Goal: Check status: Check status

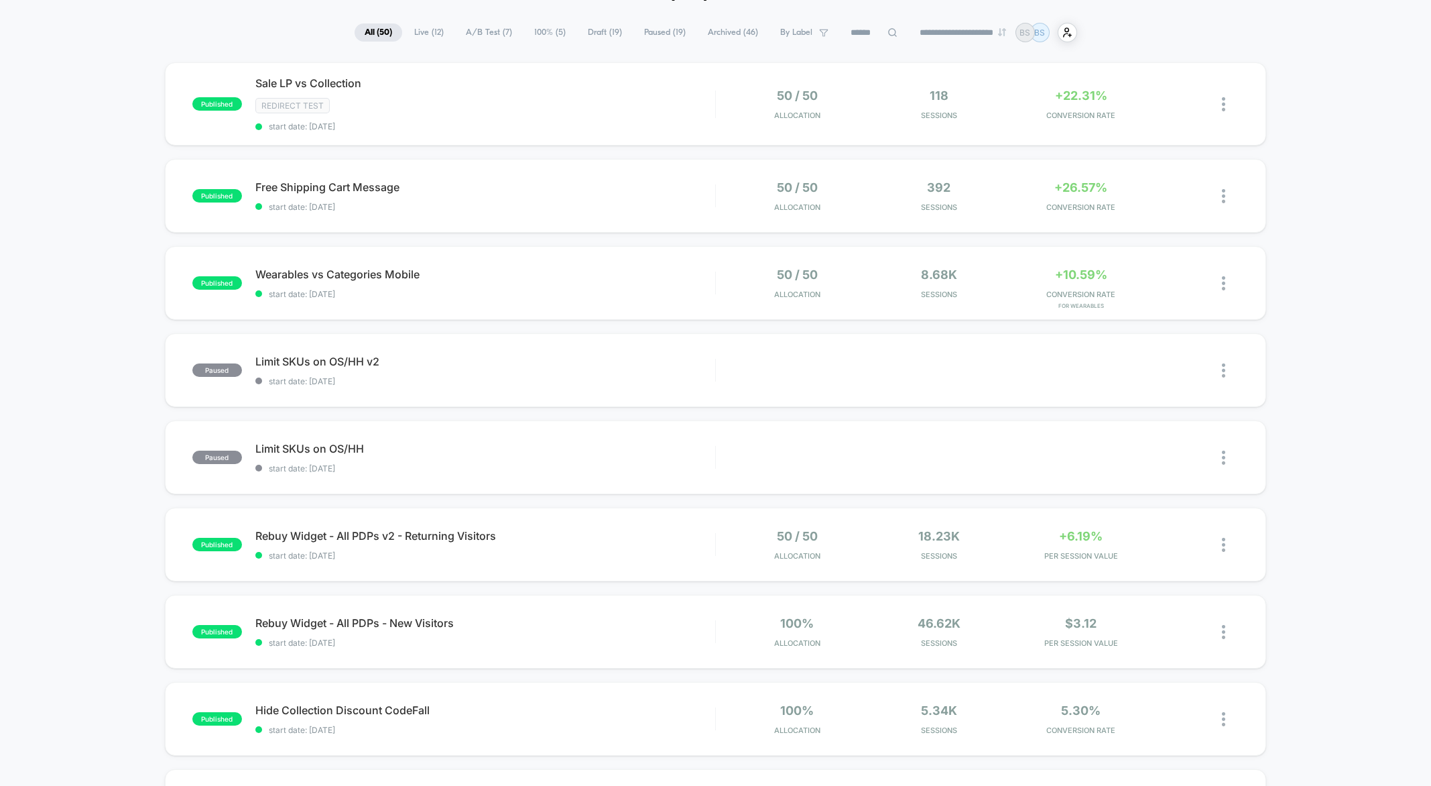
scroll to position [93, 0]
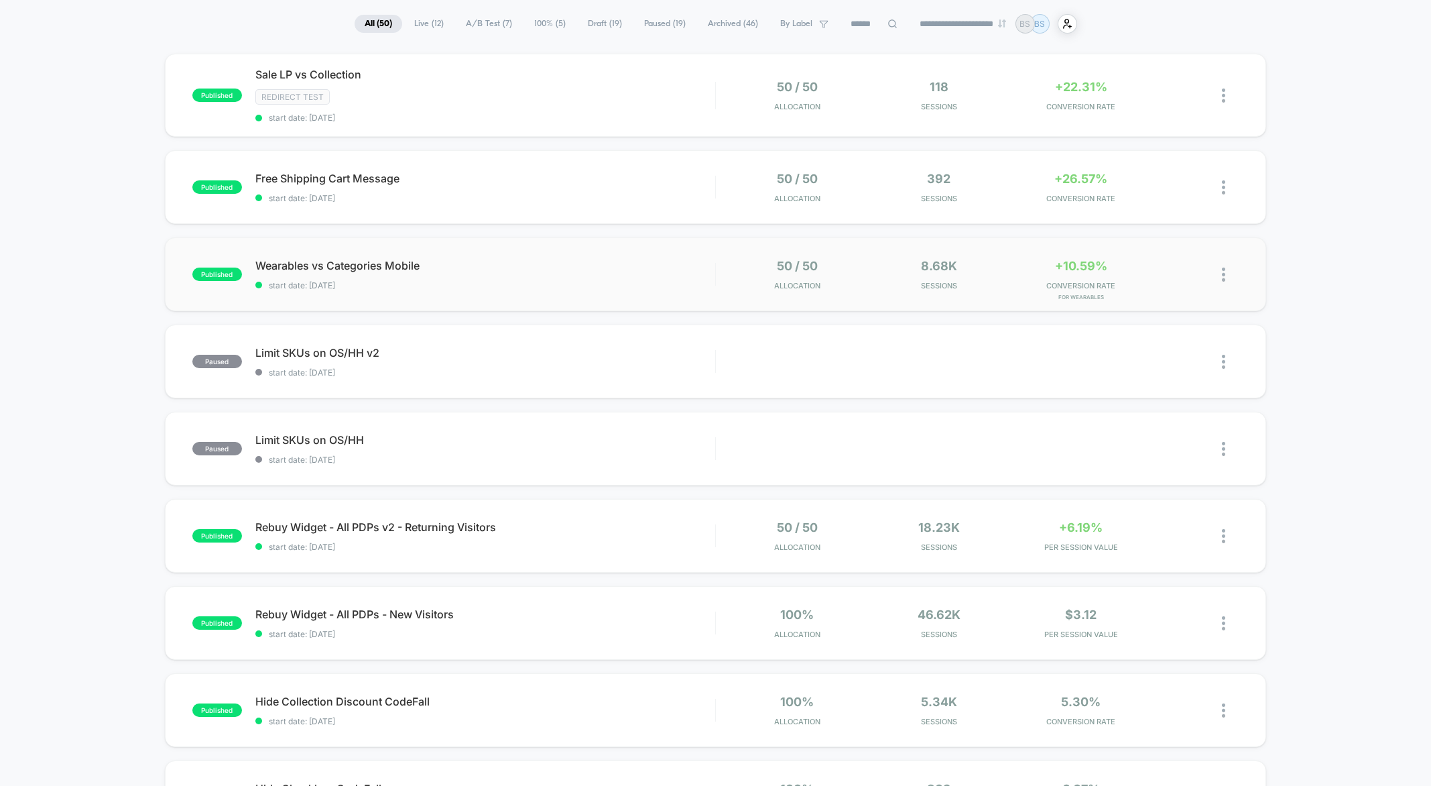
click at [747, 259] on div "50 / 50 Allocation" at bounding box center [796, 275] width 135 height 32
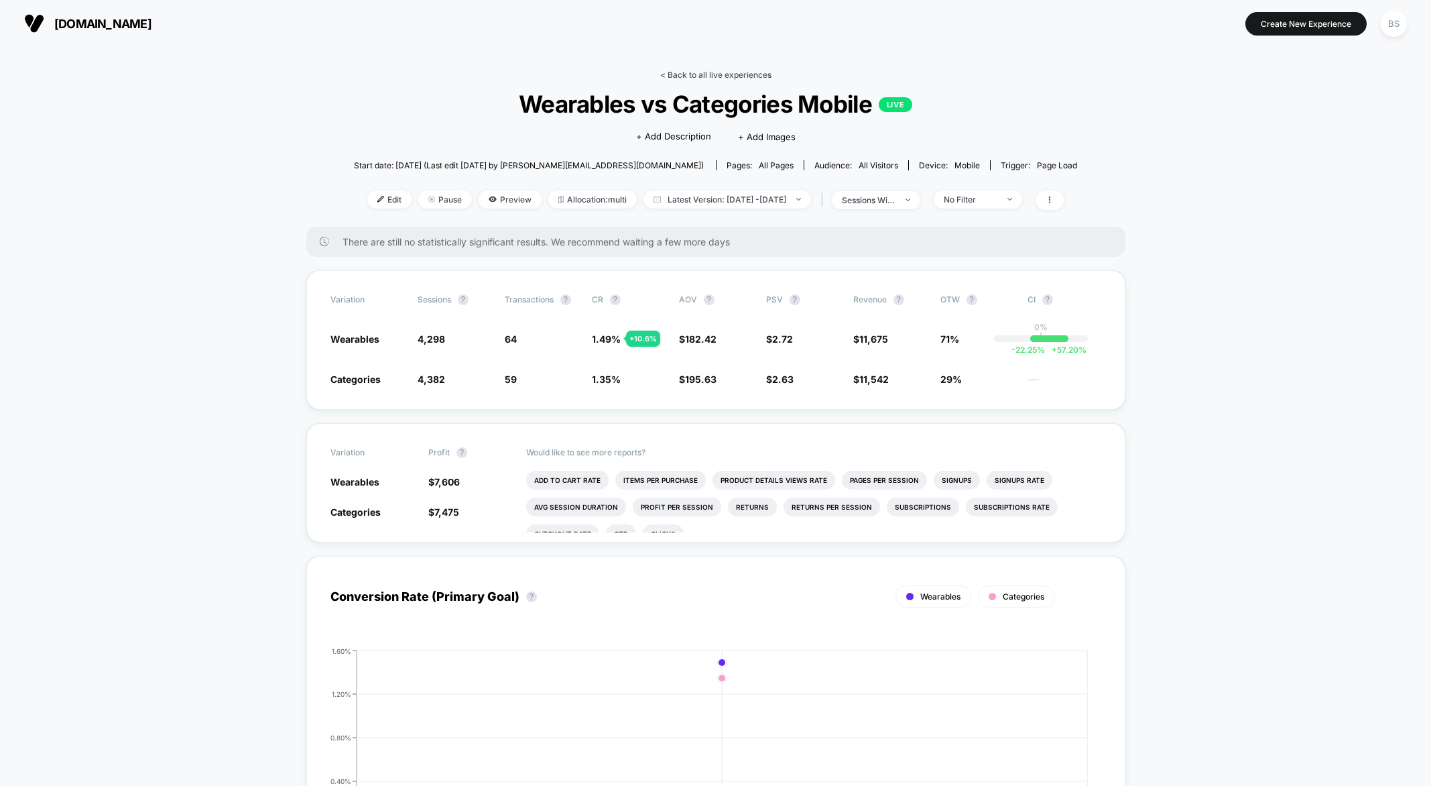
click at [690, 76] on link "< Back to all live experiences" at bounding box center [715, 75] width 111 height 10
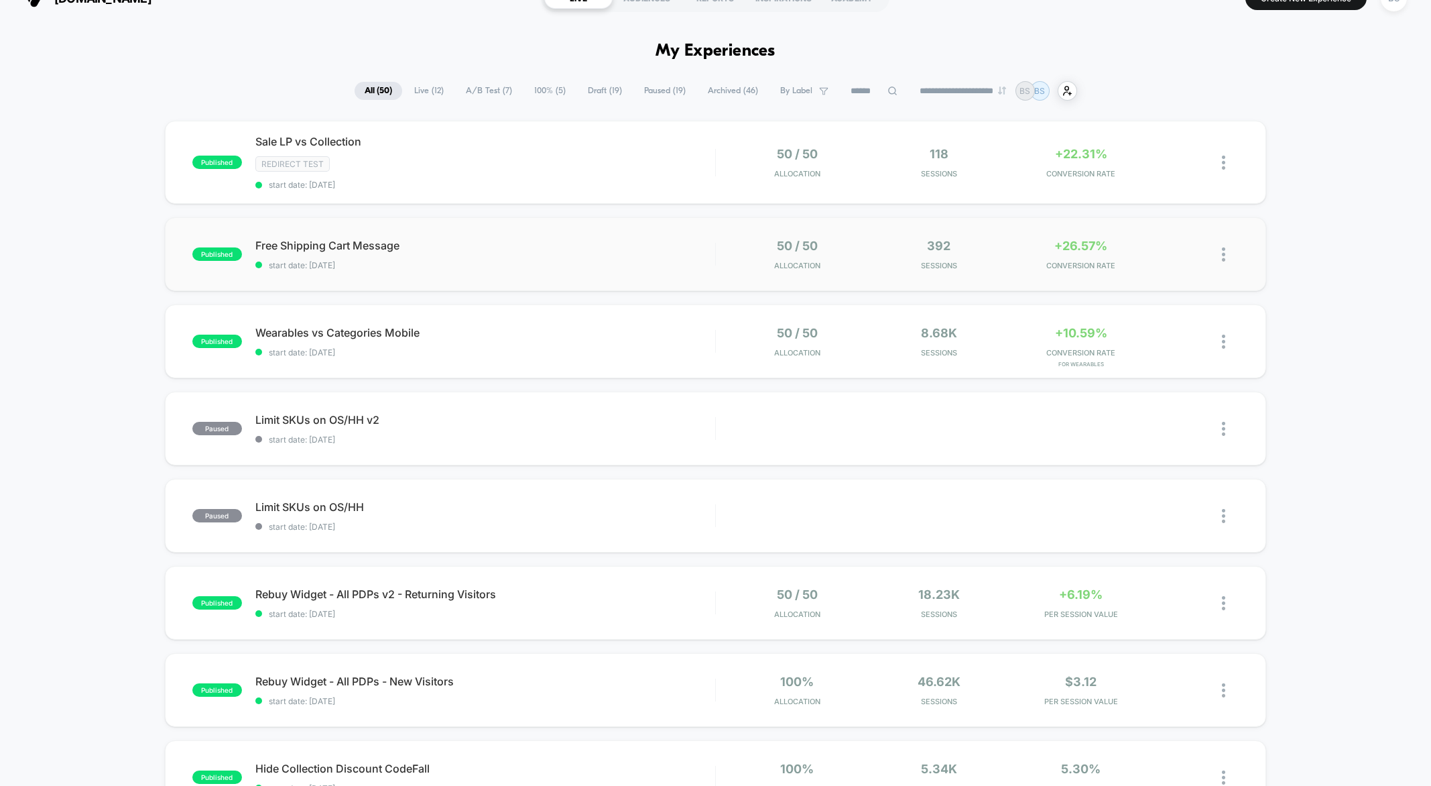
scroll to position [85, 0]
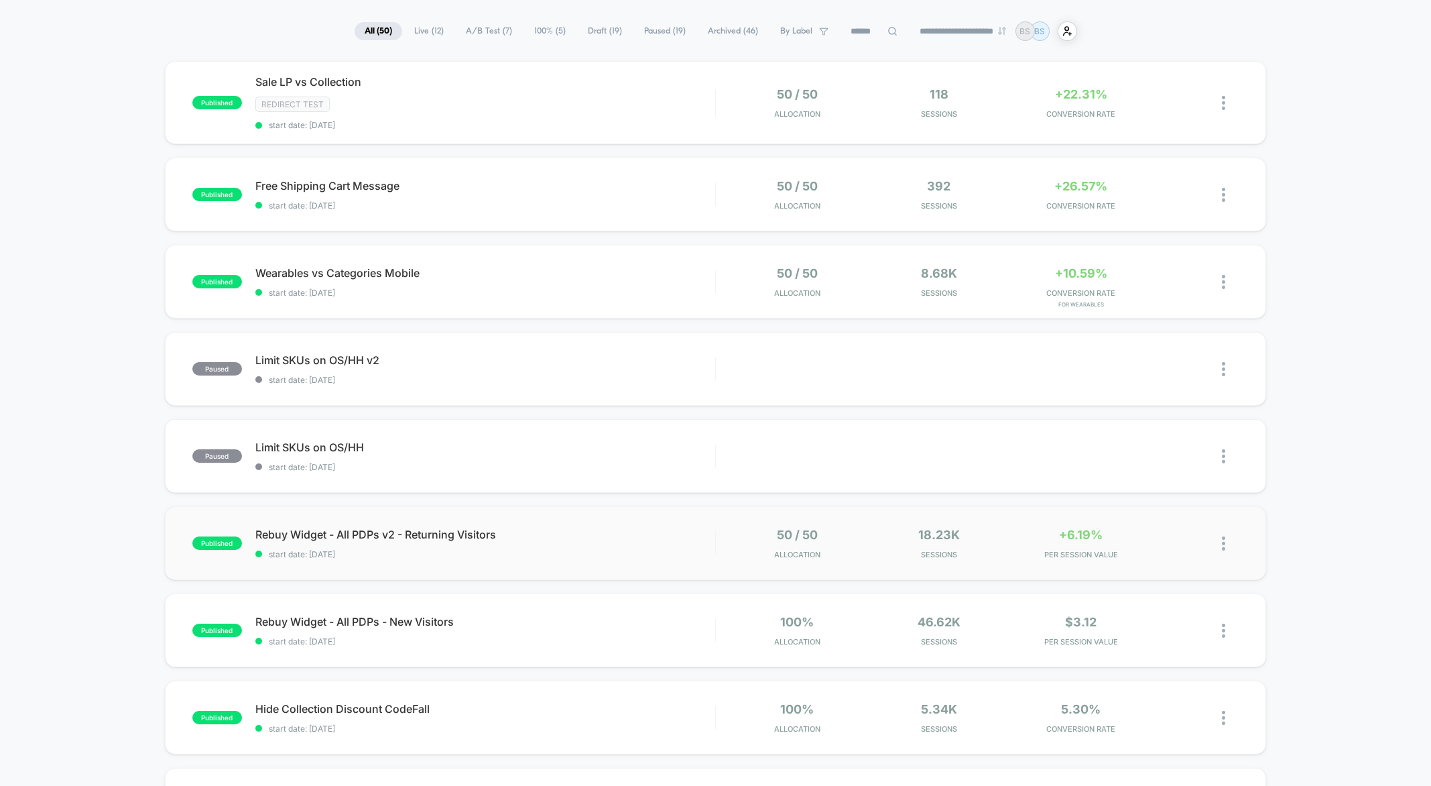
click at [669, 560] on div "published Rebuy Widget - All PDPs v2 - Returning Visitors start date: [DATE] 50…" at bounding box center [716, 543] width 1102 height 74
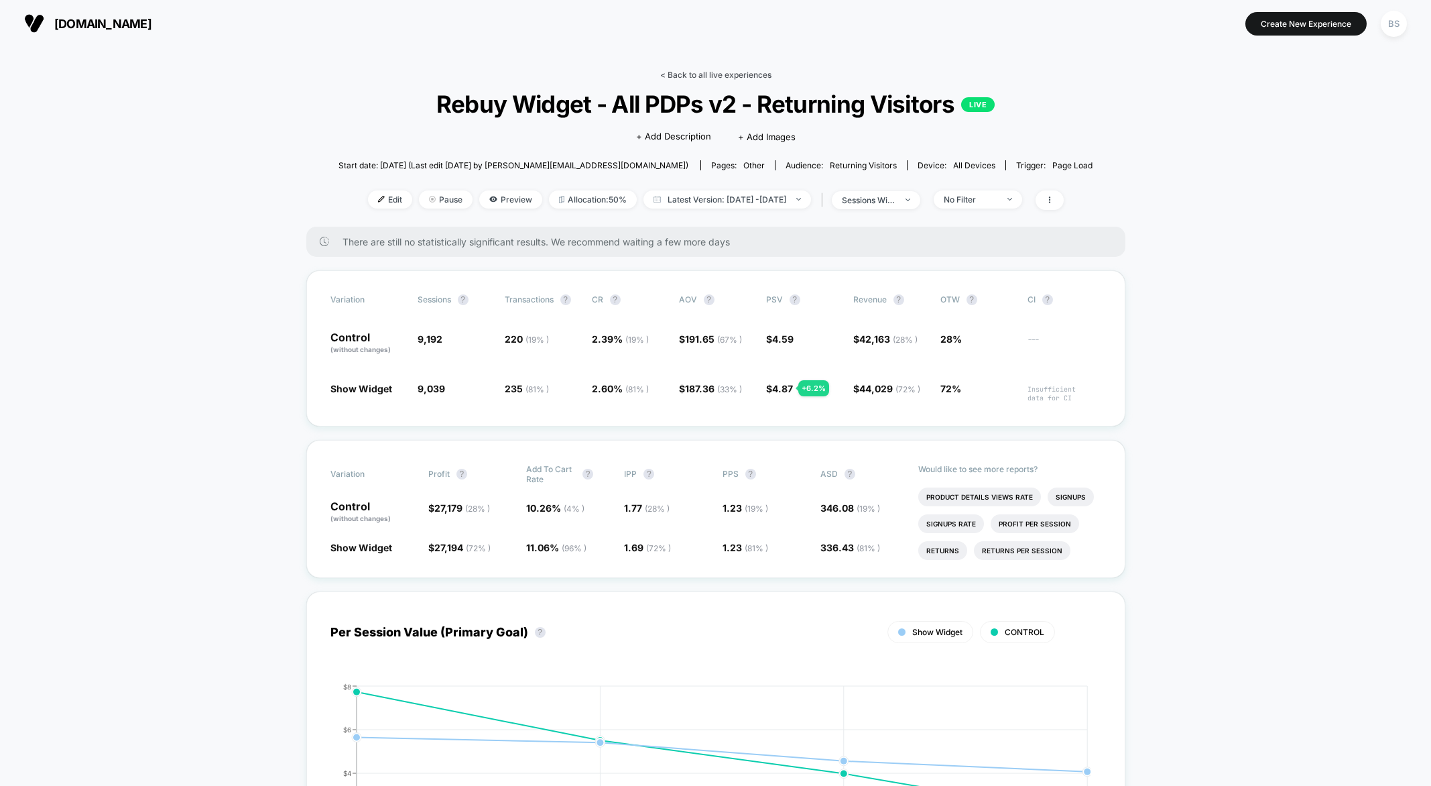
click at [716, 73] on link "< Back to all live experiences" at bounding box center [715, 75] width 111 height 10
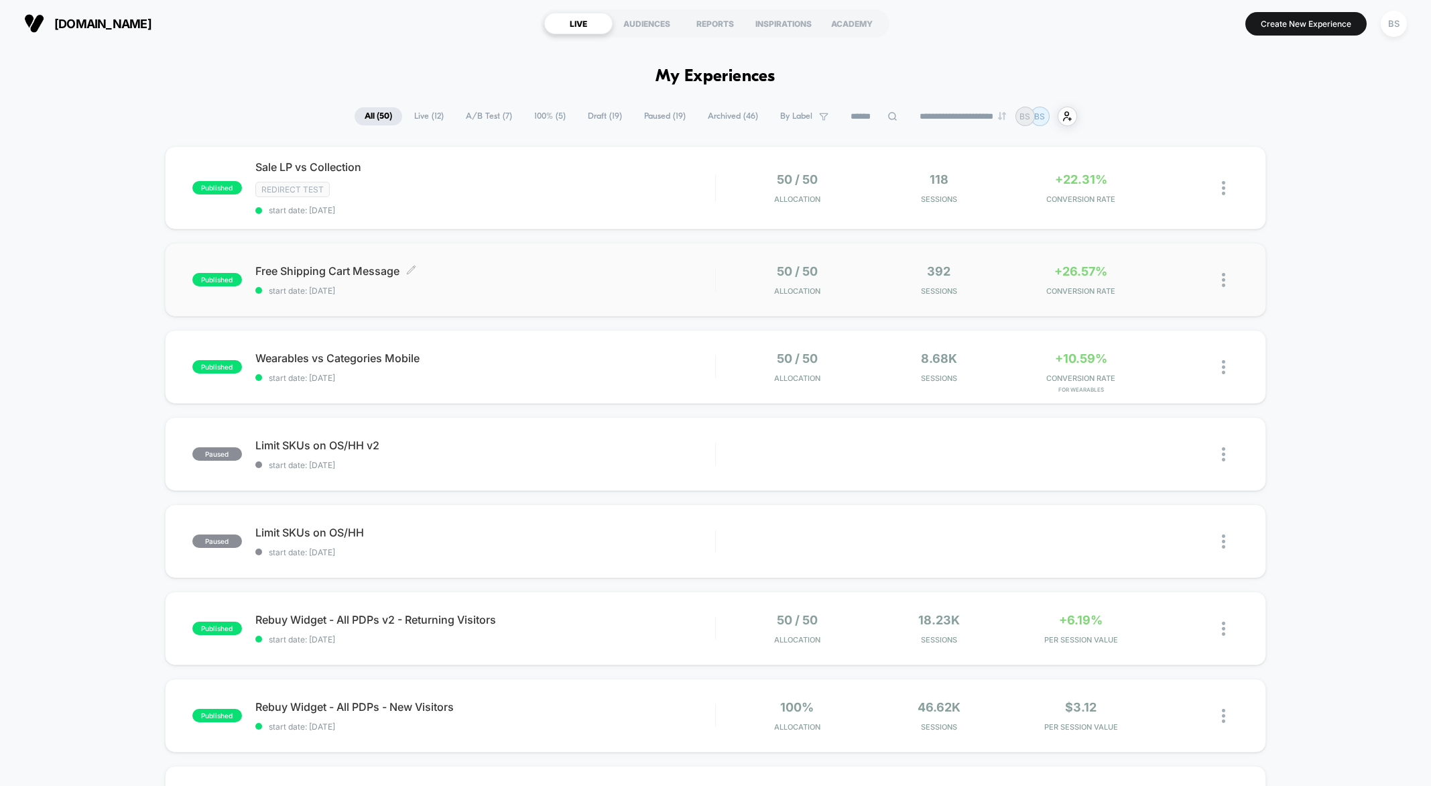
click at [635, 288] on span "start date: [DATE]" at bounding box center [485, 291] width 460 height 10
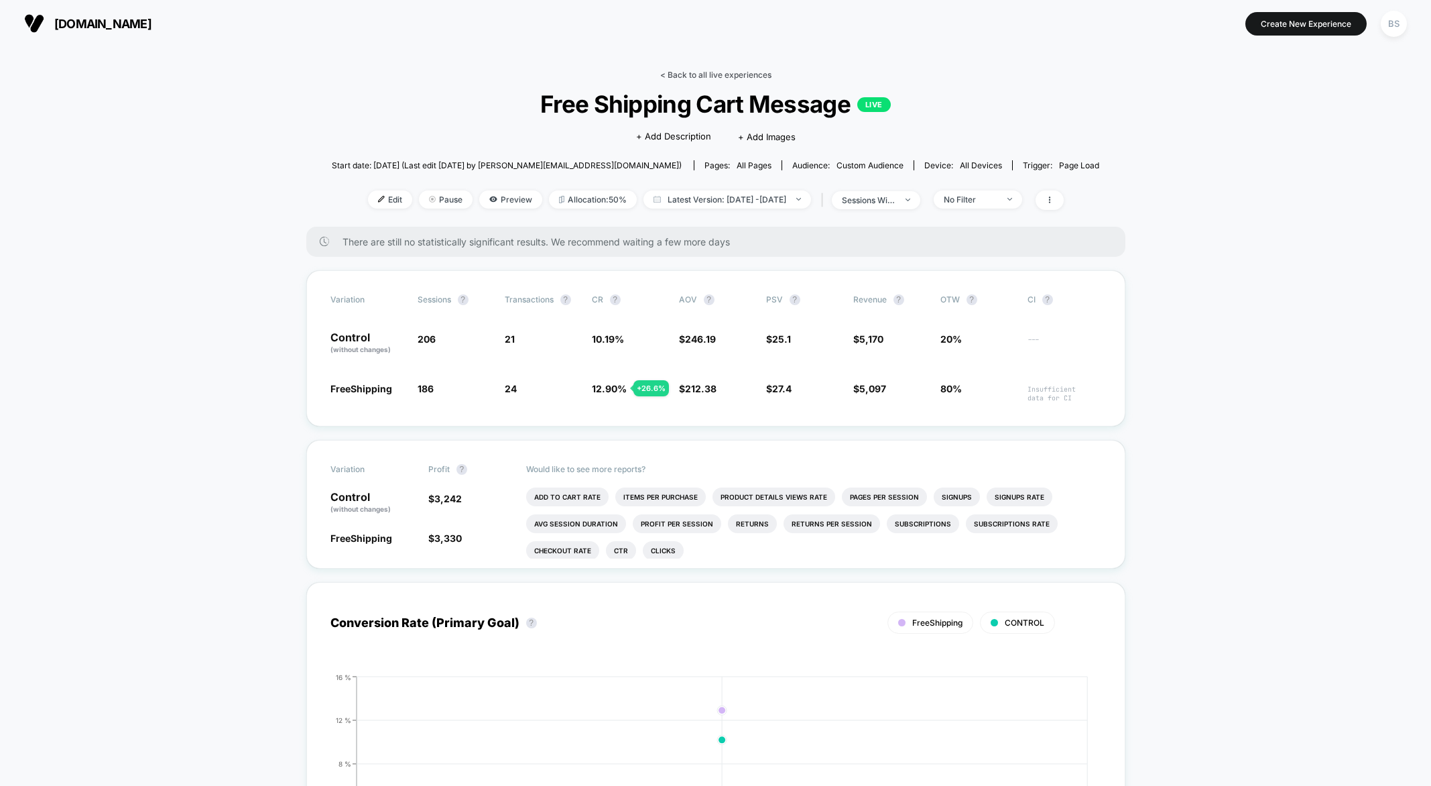
click at [682, 79] on link "< Back to all live experiences" at bounding box center [715, 75] width 111 height 10
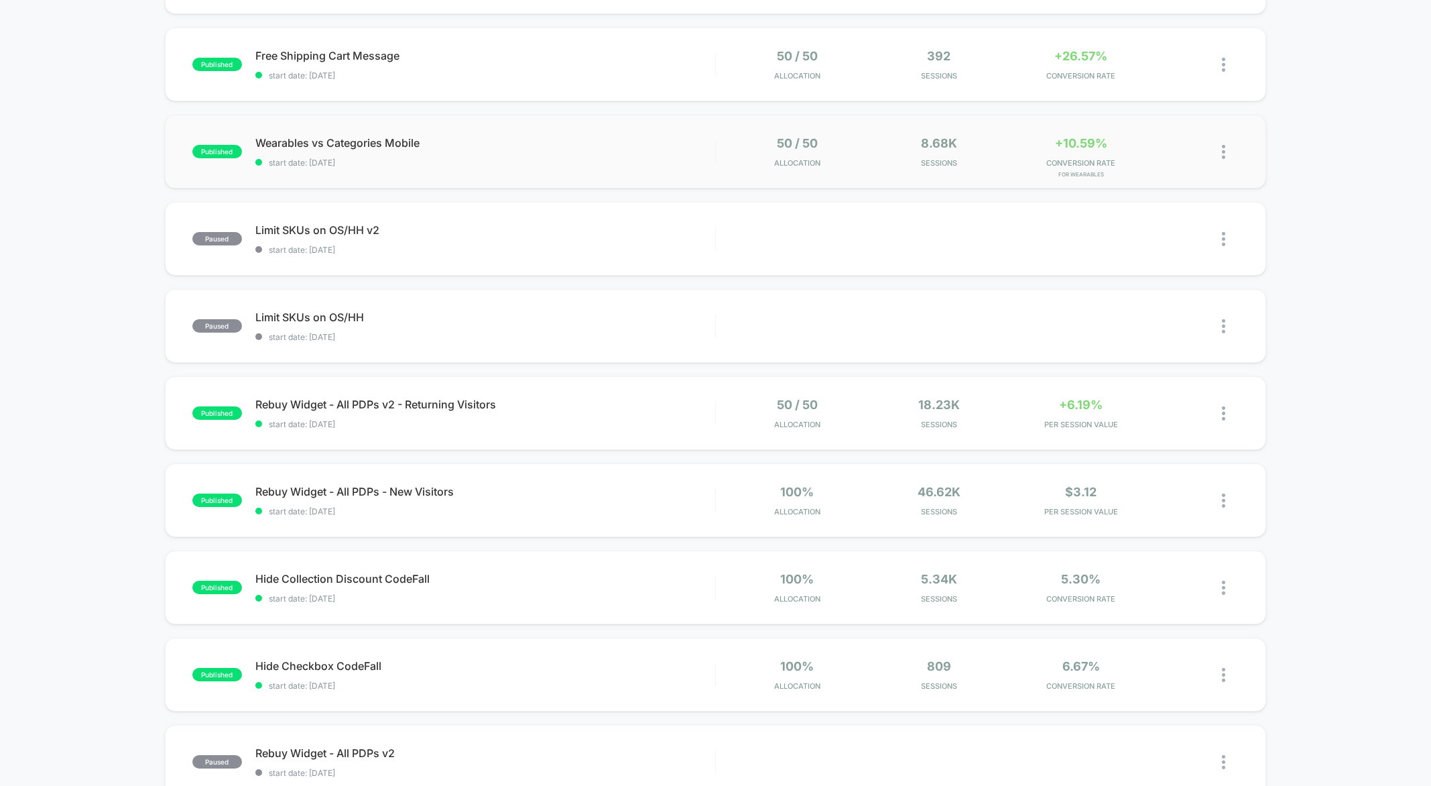
scroll to position [206, 0]
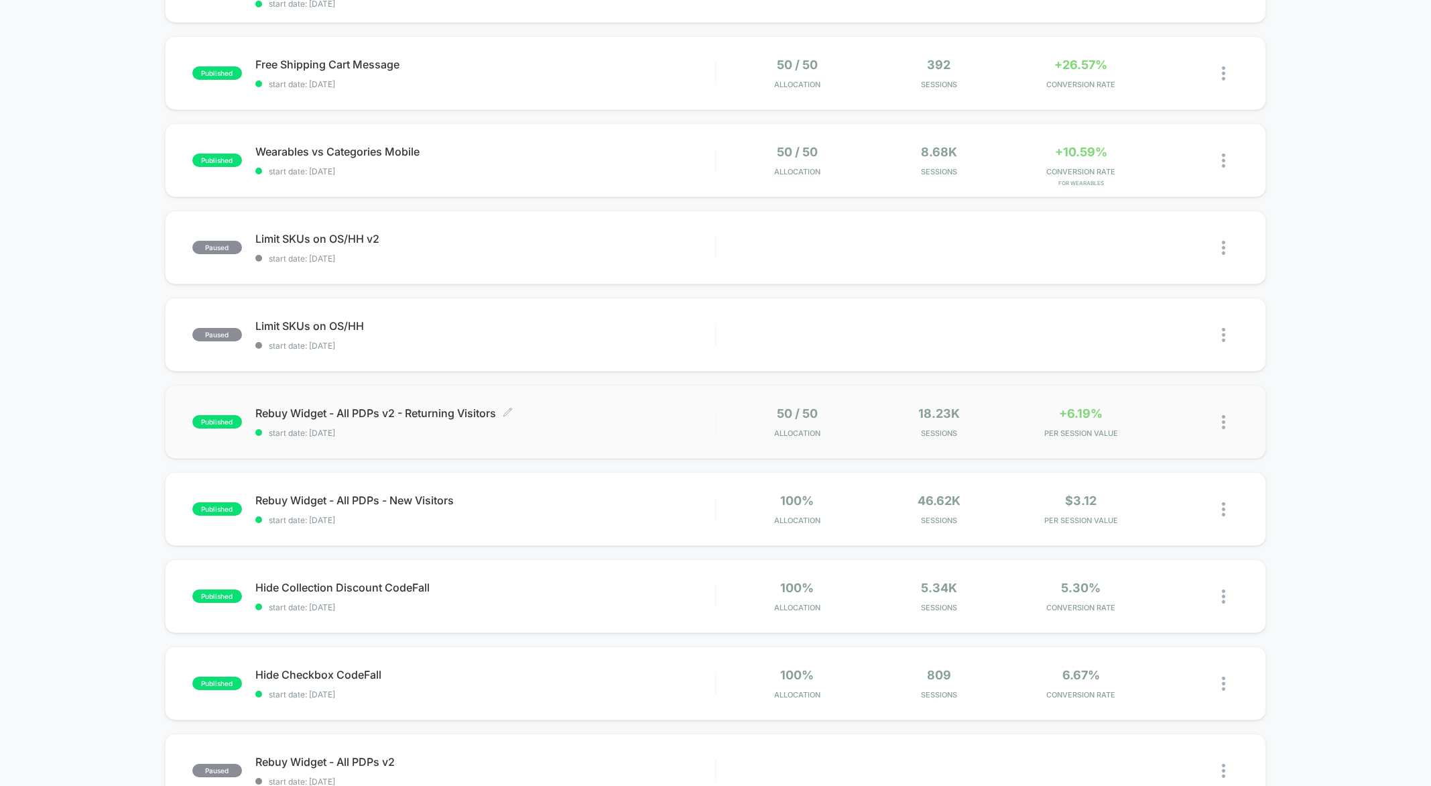
click at [689, 410] on span "Rebuy Widget - All PDPs v2 - Returning Visitors Click to edit experience details" at bounding box center [485, 412] width 460 height 13
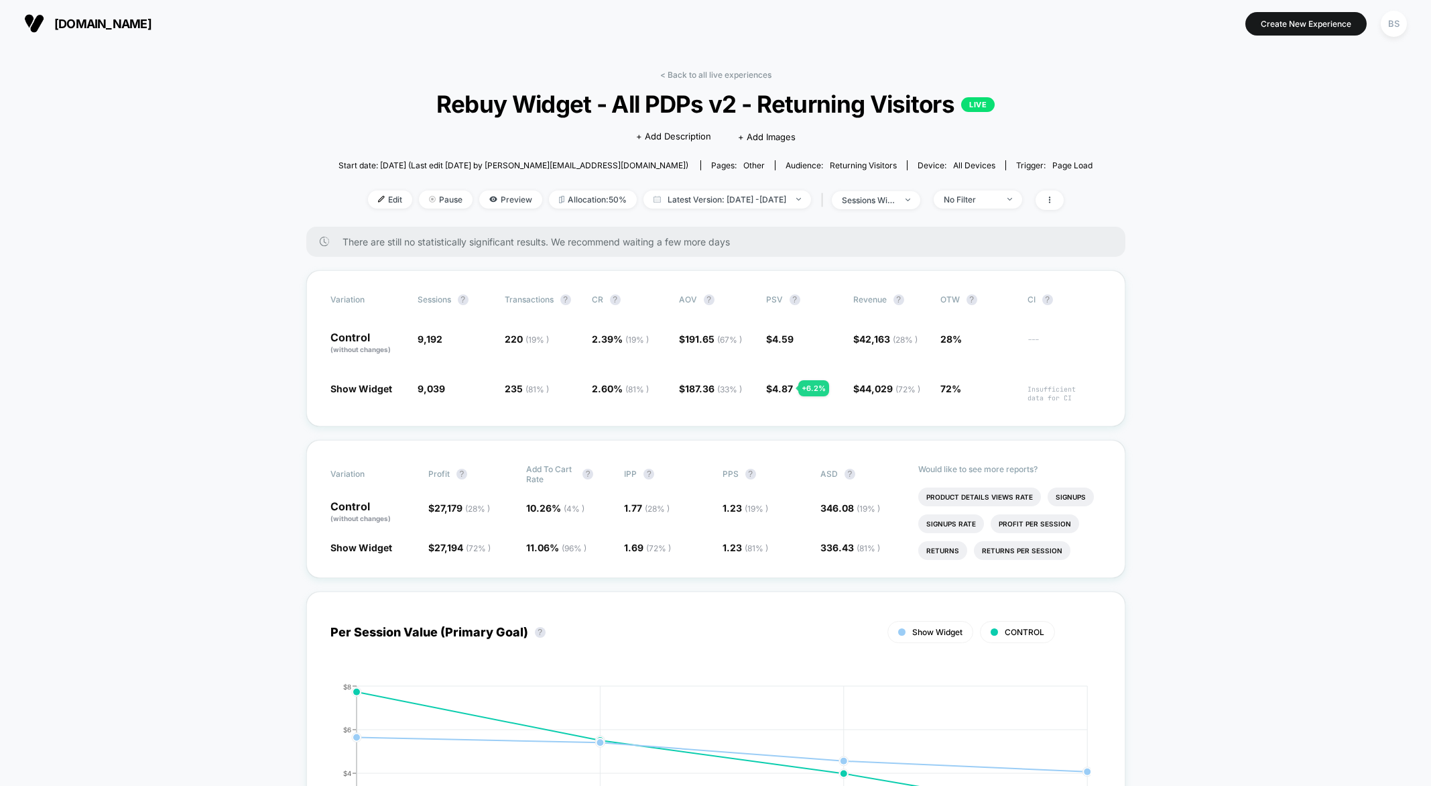
click at [701, 77] on link "< Back to all live experiences" at bounding box center [715, 75] width 111 height 10
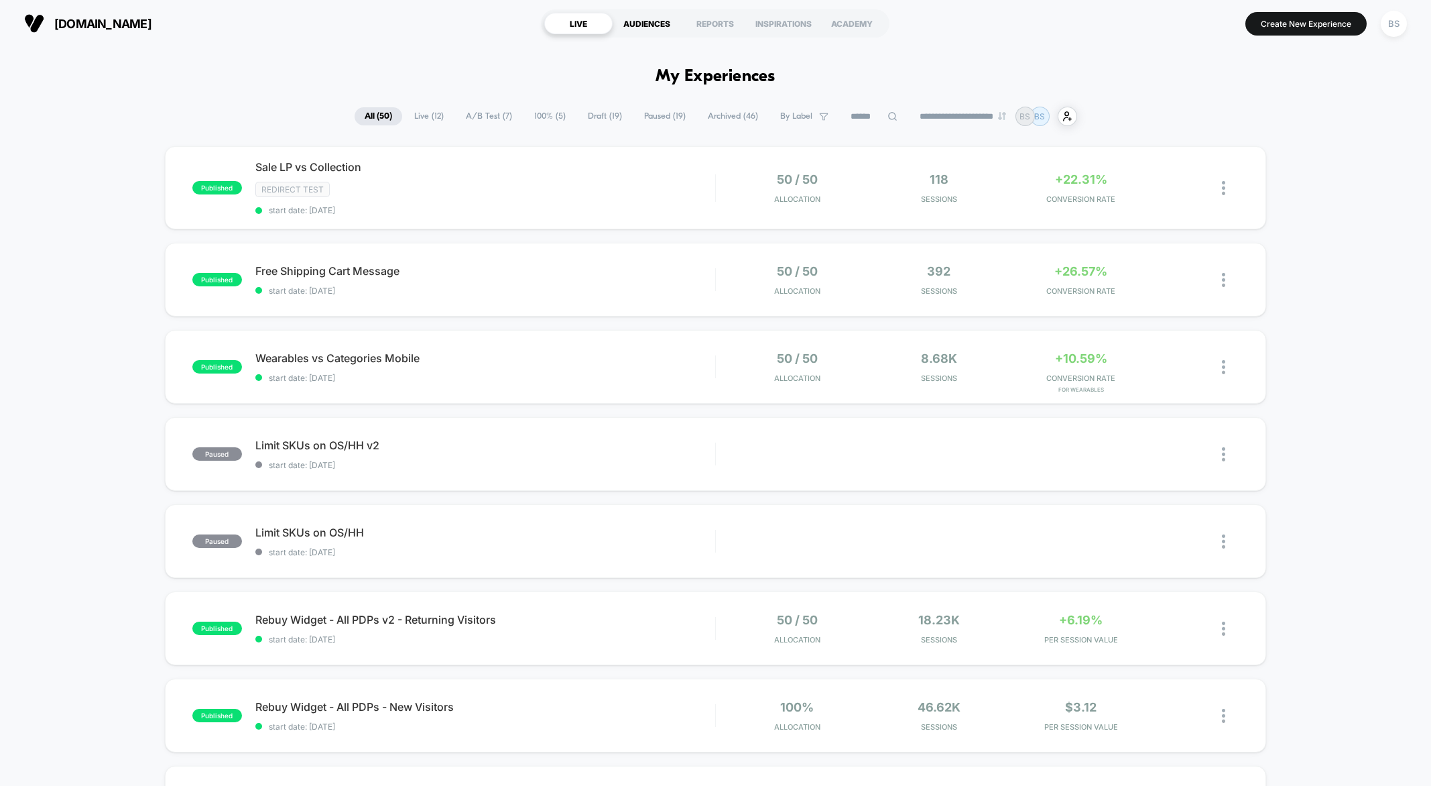
click at [657, 23] on div "AUDIENCES" at bounding box center [647, 23] width 68 height 21
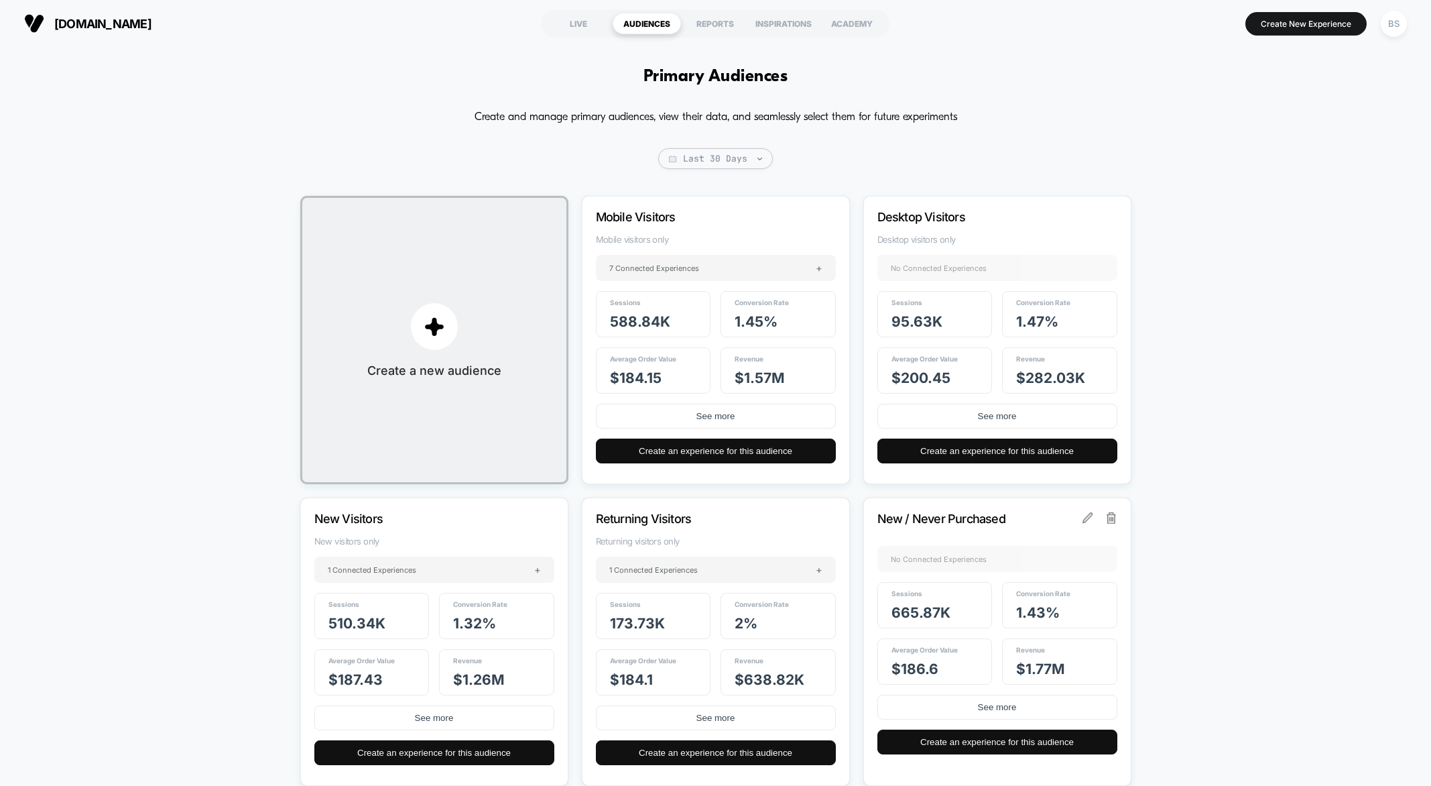
click at [556, 40] on section "LIVE AUDIENCES REPORTS INSPIRATIONS ACADEMY" at bounding box center [715, 24] width 457 height 34
click at [572, 25] on div "LIVE" at bounding box center [578, 23] width 68 height 21
